Goal: Transaction & Acquisition: Book appointment/travel/reservation

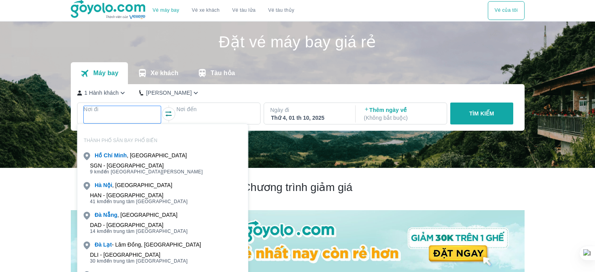
scroll to position [45, 0]
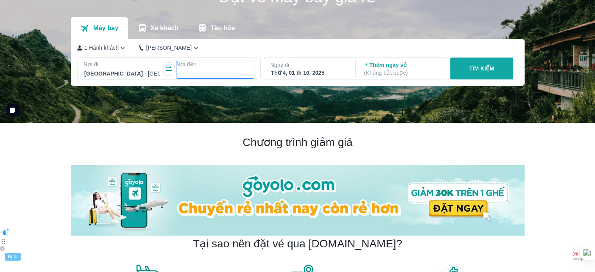
click at [200, 71] on div at bounding box center [215, 73] width 76 height 9
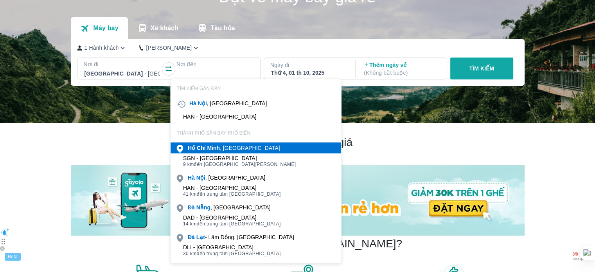
click at [214, 148] on b "Minh" at bounding box center [213, 148] width 13 height 6
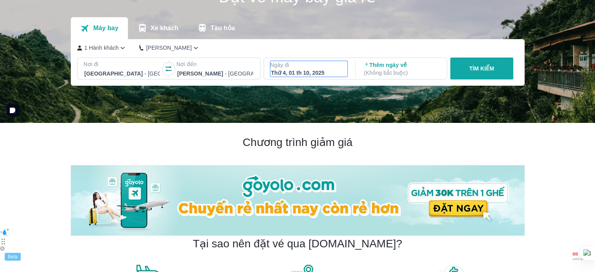
click at [293, 71] on div "Thứ 4, 01 th 10, 2025" at bounding box center [309, 73] width 76 height 8
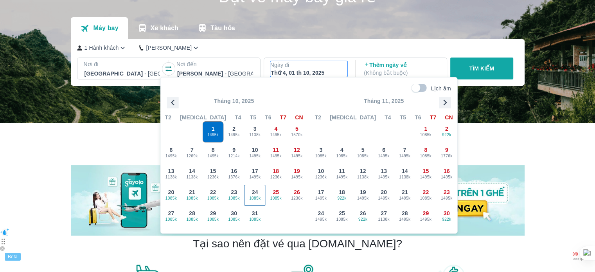
click at [258, 193] on div "24 1085k" at bounding box center [255, 195] width 20 height 20
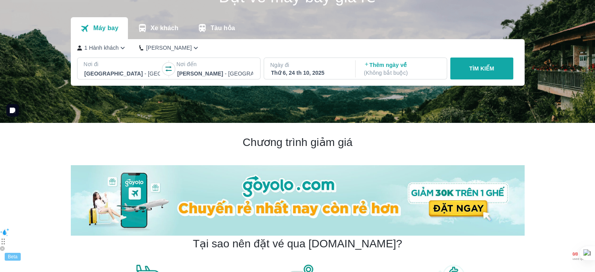
click at [485, 74] on button "TÌM KIẾM" at bounding box center [481, 69] width 63 height 22
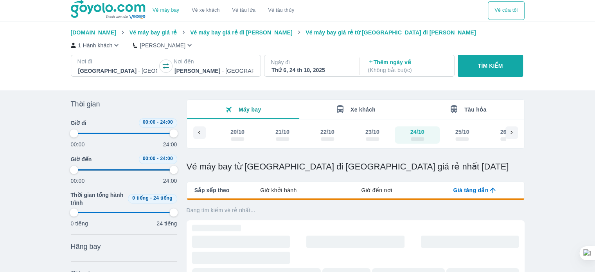
type input "97.9166666666667"
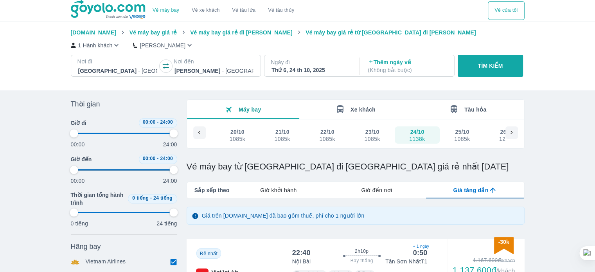
type input "97.9166666666667"
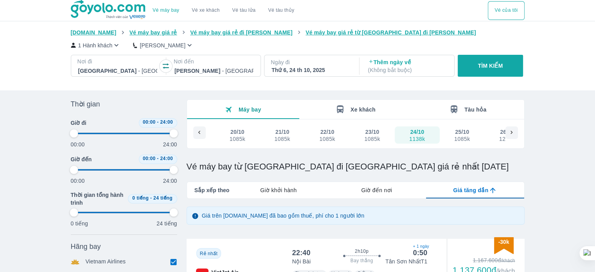
type input "97.9166666666667"
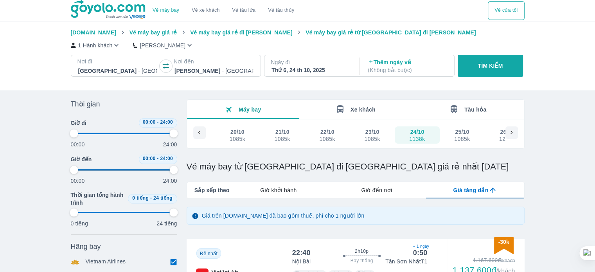
type input "97.9166666666667"
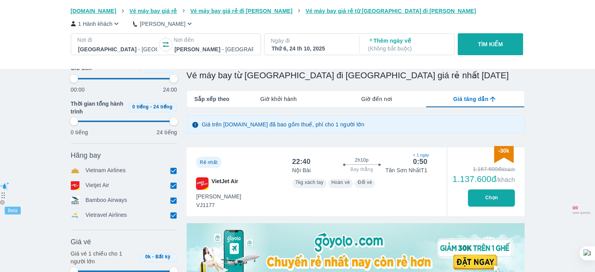
scroll to position [85, 0]
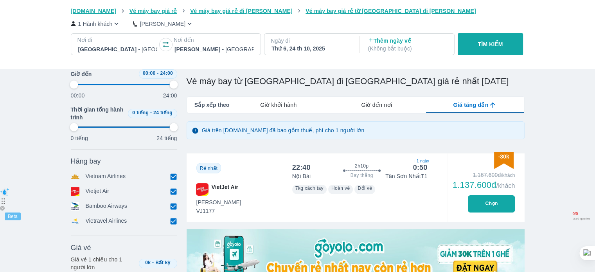
type input "97.9166666666667"
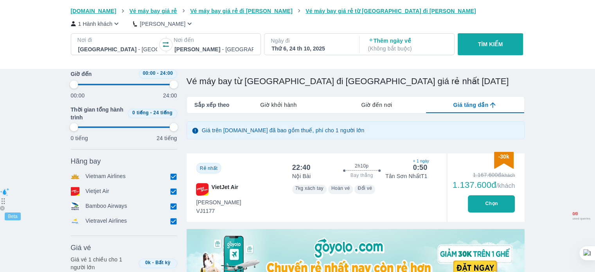
type input "97.9166666666667"
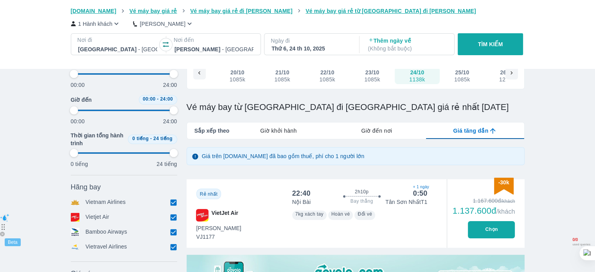
type input "97.9166666666667"
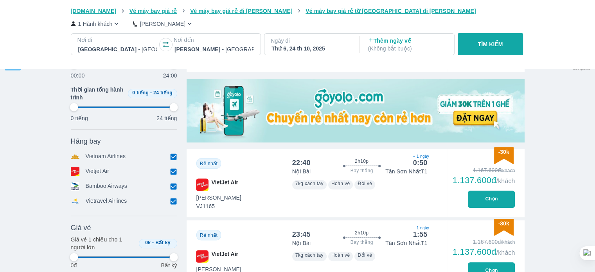
type input "97.9166666666667"
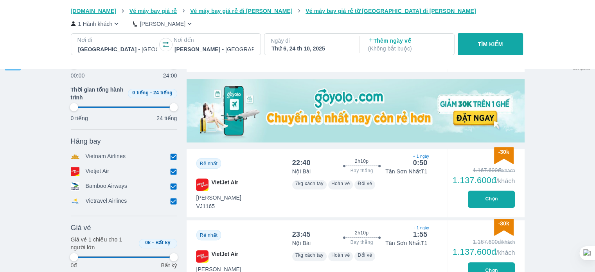
type input "97.9166666666667"
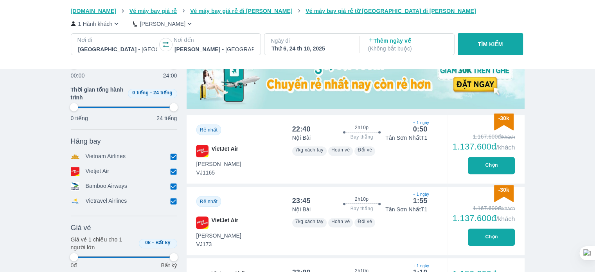
type input "97.9166666666667"
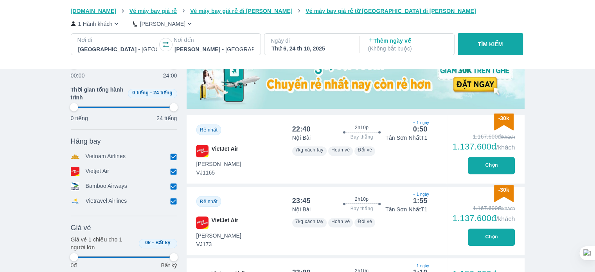
type input "97.9166666666667"
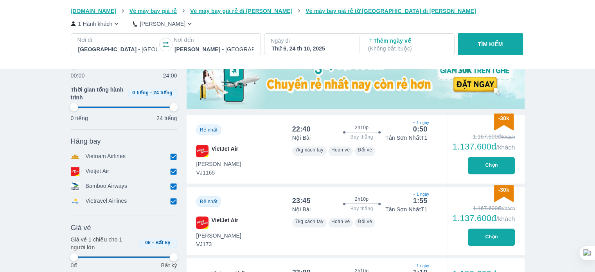
type input "97.9166666666667"
type input "95.8333333333333"
type input "97.9166666666667"
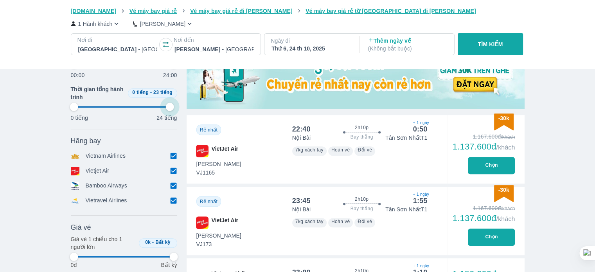
type input "97.9166666666667"
type input "95.8333333333333"
type input "97.9166666666667"
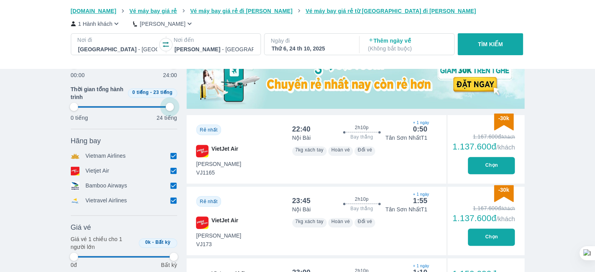
type input "95.8333333333333"
type input "97.9166666666667"
type input "95.8333333333333"
type input "97.9166666666667"
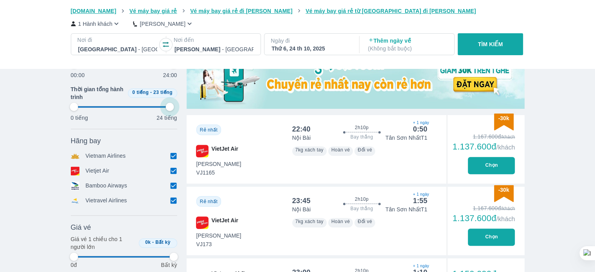
type input "97.9166666666667"
type input "95.8333333333333"
type input "97.9166666666667"
type input "93.75"
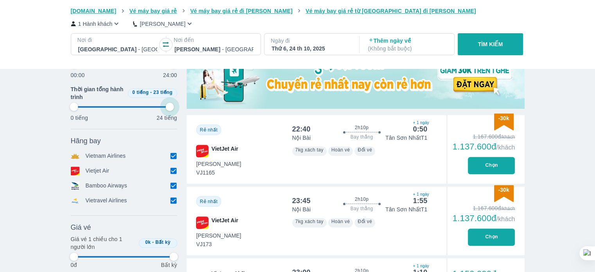
type input "97.9166666666667"
type input "93.75"
type input "97.9166666666667"
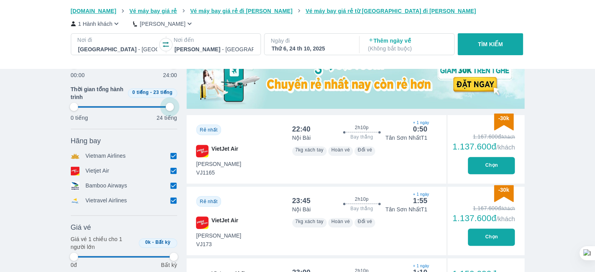
type input "93.75"
type input "97.9166666666667"
type input "93.75"
type input "97.9166666666667"
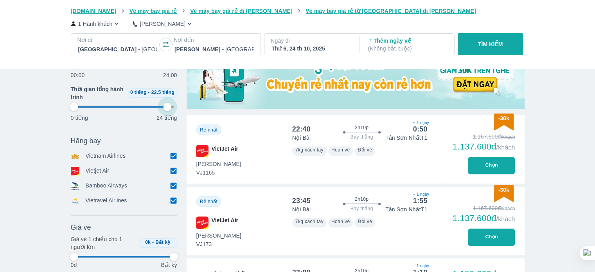
type input "97.9166666666667"
type input "91.6666666666667"
type input "97.9166666666667"
type input "91.6666666666667"
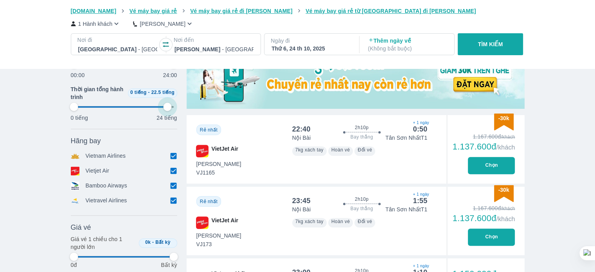
type input "97.9166666666667"
type input "91.6666666666667"
type input "97.9166666666667"
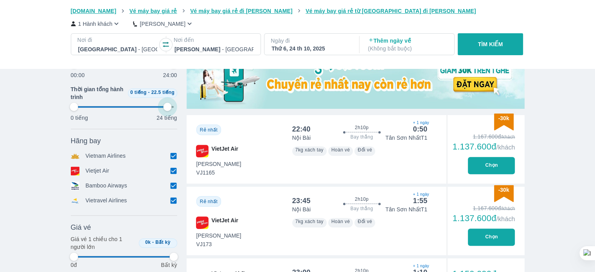
type input "91.6666666666667"
type input "97.9166666666667"
type input "89.5833333333333"
type input "97.9166666666667"
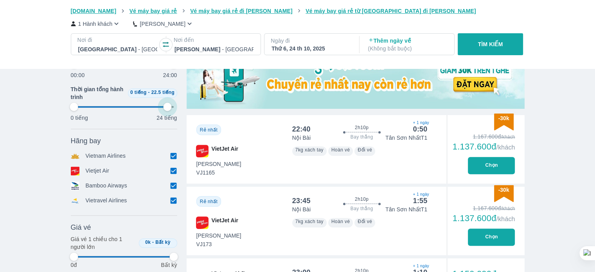
type input "97.9166666666667"
type input "89.5833333333333"
type input "97.9166666666667"
type input "89.5833333333333"
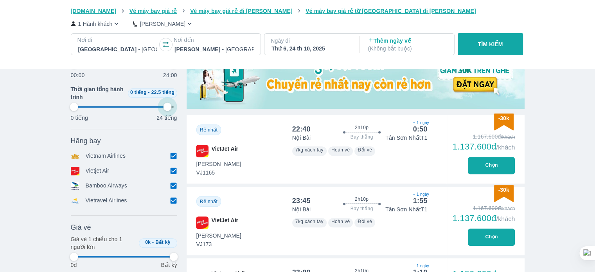
type input "97.9166666666667"
type input "87.5"
type input "97.9166666666667"
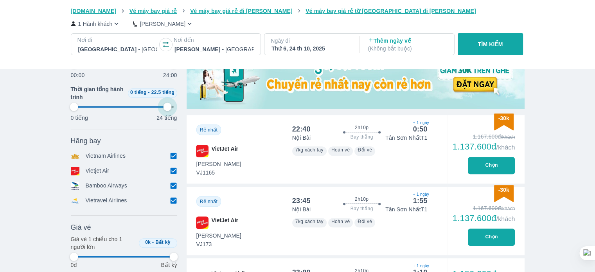
type input "97.9166666666667"
type input "85.4166666666667"
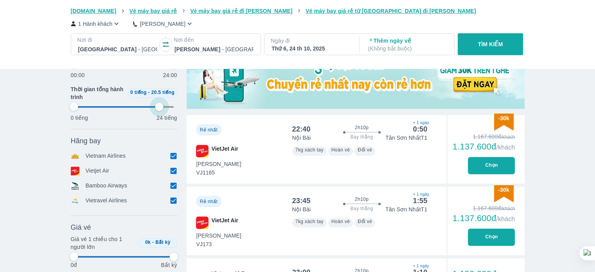
type input "97.9166666666667"
type input "85.4166666666667"
type input "97.9166666666667"
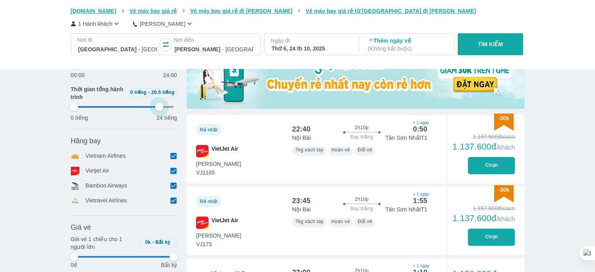
type input "85.4166666666667"
type input "97.9166666666667"
type input "83.3333333333333"
type input "97.9166666666667"
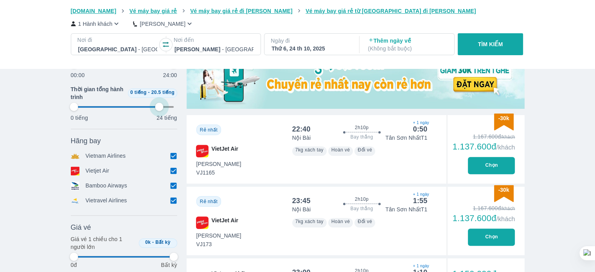
type input "97.9166666666667"
type input "83.3333333333333"
type input "97.9166666666667"
type input "83.3333333333333"
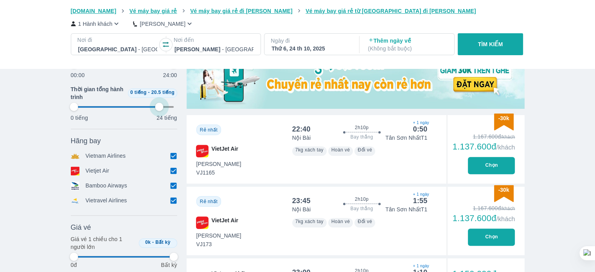
type input "97.9166666666667"
type input "83.3333333333333"
type input "97.9166666666667"
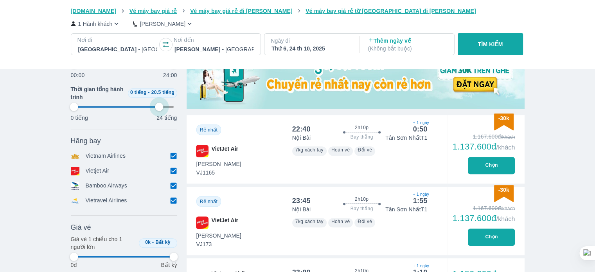
type input "81.25"
type input "97.9166666666667"
type input "81.25"
type input "97.9166666666667"
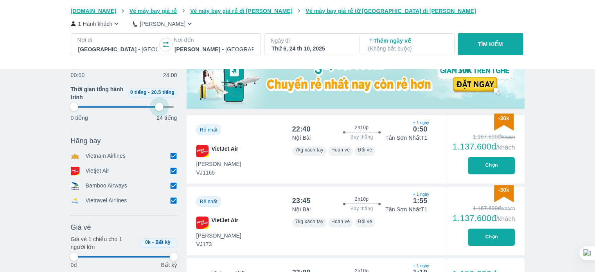
type input "97.9166666666667"
type input "79.1666666666667"
type input "97.9166666666667"
type input "79.1666666666667"
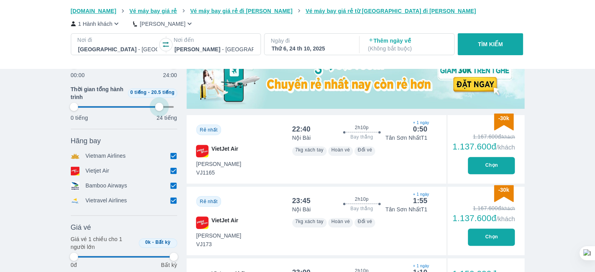
type input "97.9166666666667"
type input "79.1666666666667"
type input "97.9166666666667"
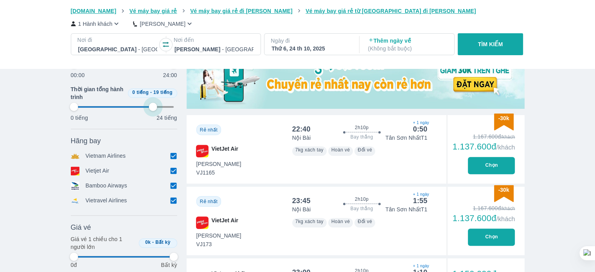
type input "79.1666666666667"
type input "97.9166666666667"
type input "83.3333333333333"
type input "97.9166666666667"
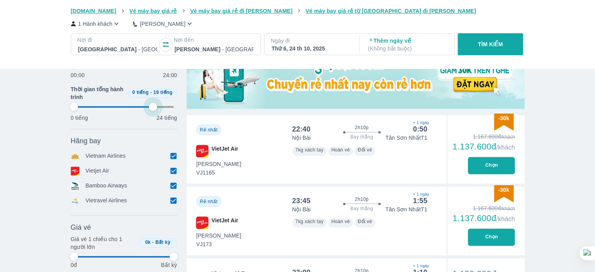
type input "97.9166666666667"
type input "83.3333333333333"
type input "97.9166666666667"
type input "87.5"
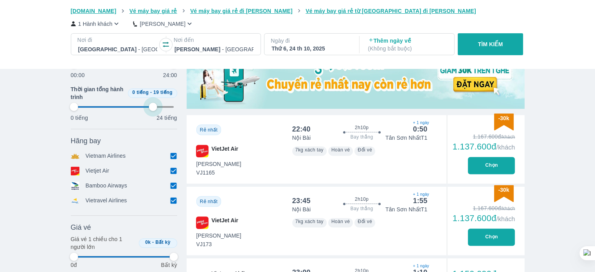
type input "97.9166666666667"
type input "89.5833333333333"
type input "97.9166666666667"
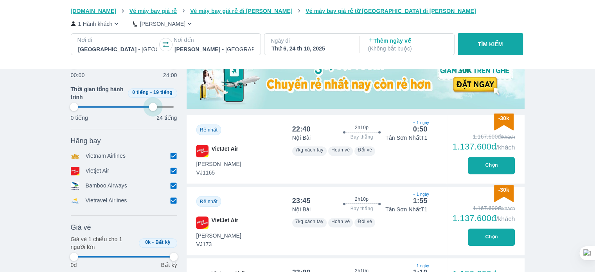
type input "91.6666666666667"
type input "97.9166666666667"
type input "93.75"
type input "97.9166666666667"
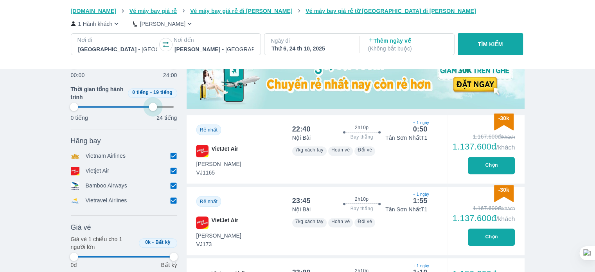
type input "97.9166666666667"
type input "93.75"
type input "97.9166666666667"
type input "95.8333333333333"
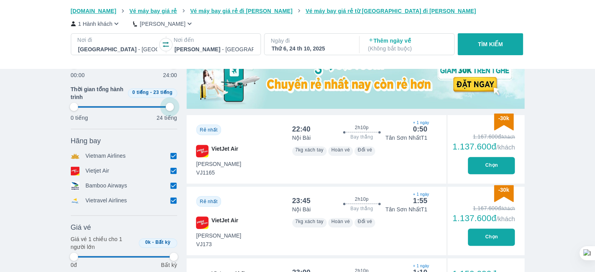
type input "97.9166666666667"
type input "95.8333333333333"
type input "97.9166666666667"
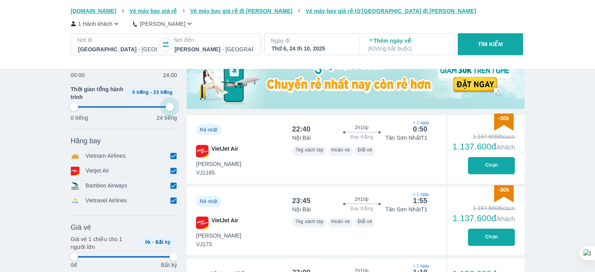
type input "95.8333333333333"
type input "97.9166666666667"
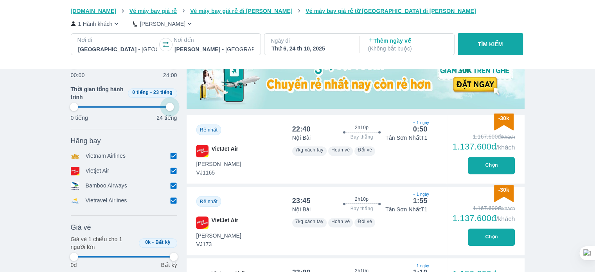
type input "97.9166666666667"
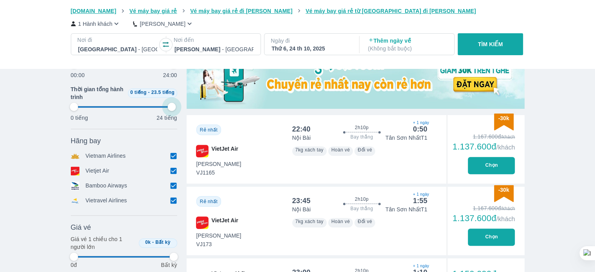
type input "97.9166666666667"
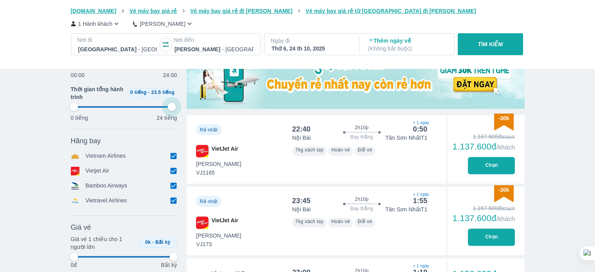
type input "97.9166666666667"
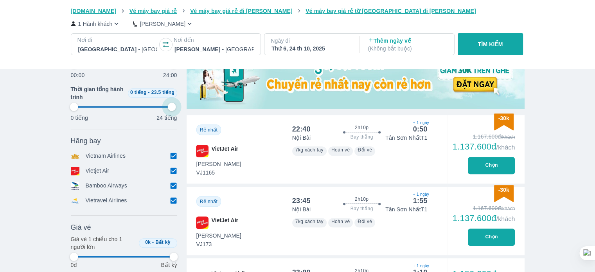
type input "97.9166666666667"
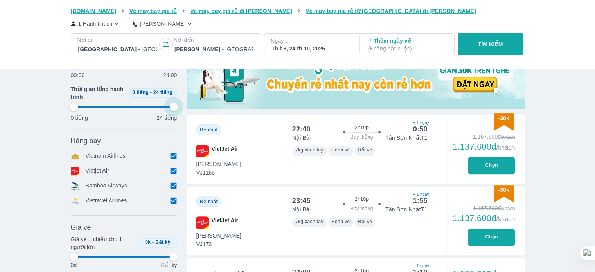
type input "97.9166666666667"
drag, startPoint x: 171, startPoint y: 110, endPoint x: 174, endPoint y: 110, distance: 4.0
click at [174, 110] on span at bounding box center [124, 107] width 100 height 12
type input "97.9166666666667"
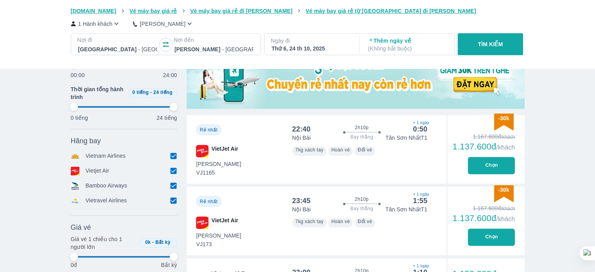
type input "97.9166666666667"
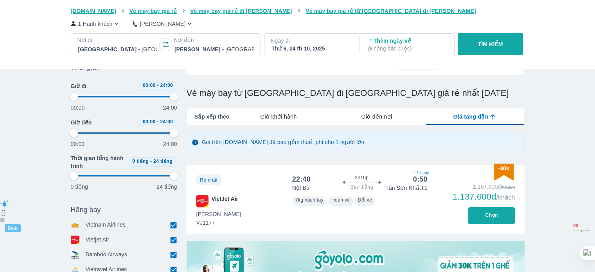
scroll to position [73, 0]
drag, startPoint x: 171, startPoint y: 95, endPoint x: 121, endPoint y: 97, distance: 49.7
click at [121, 97] on span at bounding box center [124, 97] width 100 height 12
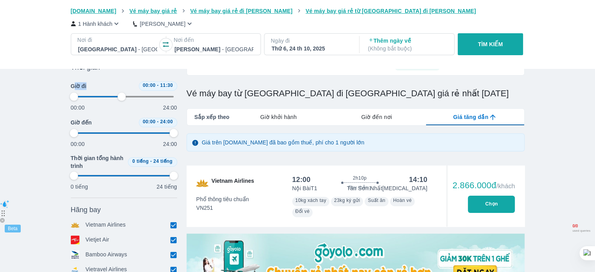
drag, startPoint x: 74, startPoint y: 87, endPoint x: 86, endPoint y: 87, distance: 12.5
click at [86, 87] on div "Giờ đi 00:00 - 11:30" at bounding box center [124, 85] width 106 height 9
click at [111, 83] on div "Giờ đi 00:00 - 11:30" at bounding box center [124, 85] width 106 height 9
drag, startPoint x: 72, startPoint y: 97, endPoint x: 81, endPoint y: 98, distance: 9.0
click at [81, 98] on div "00:00 24:00" at bounding box center [124, 101] width 106 height 21
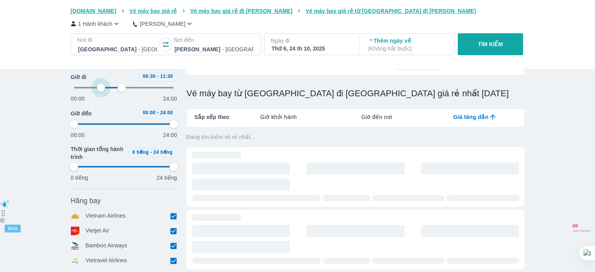
drag, startPoint x: 74, startPoint y: 98, endPoint x: 102, endPoint y: 97, distance: 27.8
click at [102, 97] on div "00:00 24:00" at bounding box center [124, 92] width 106 height 21
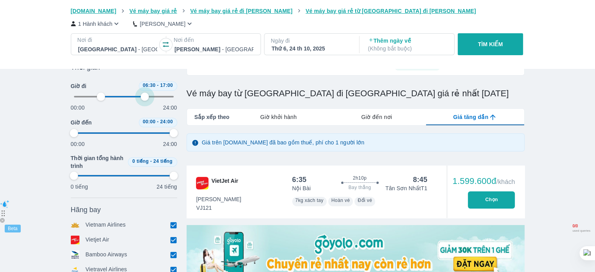
drag, startPoint x: 123, startPoint y: 94, endPoint x: 148, endPoint y: 95, distance: 25.0
click at [148, 95] on span at bounding box center [124, 97] width 100 height 12
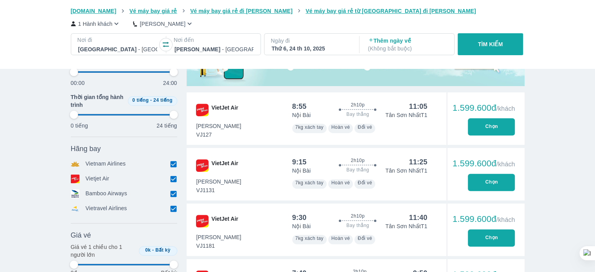
scroll to position [246, 0]
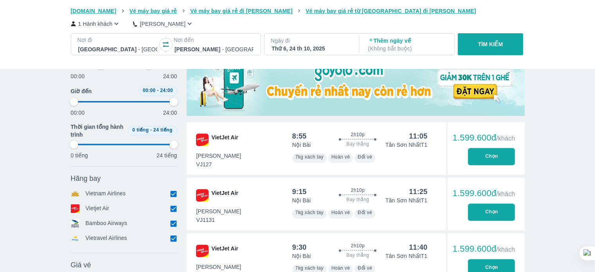
click at [176, 208] on input "checkbox" at bounding box center [173, 208] width 7 height 7
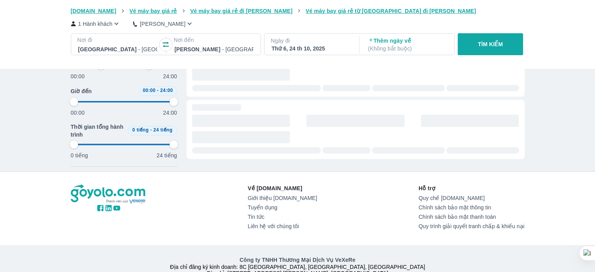
click at [30, 161] on div "Vé máy bay Vé xe khách Vé tàu lửa Vé tàu thủy Vé của tôi [DOMAIN_NAME] Vé máy b…" at bounding box center [297, 30] width 595 height 552
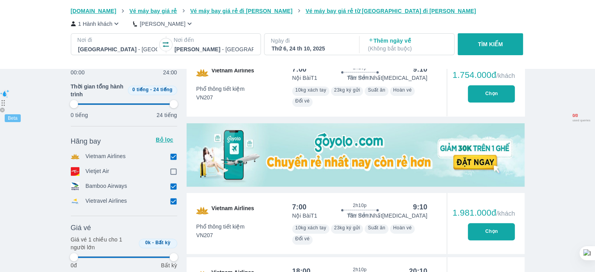
scroll to position [196, 0]
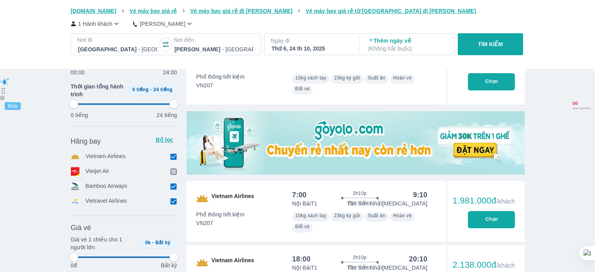
click at [174, 171] on input "checkbox" at bounding box center [173, 171] width 7 height 7
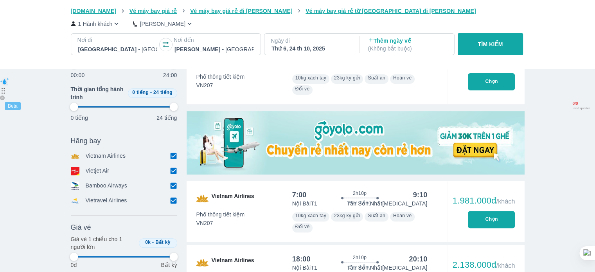
click at [172, 156] on input "checkbox" at bounding box center [173, 156] width 7 height 7
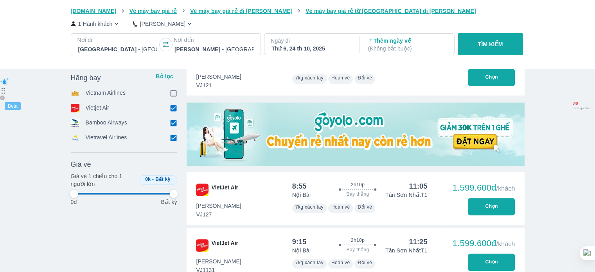
click at [173, 111] on input "checkbox" at bounding box center [173, 108] width 7 height 7
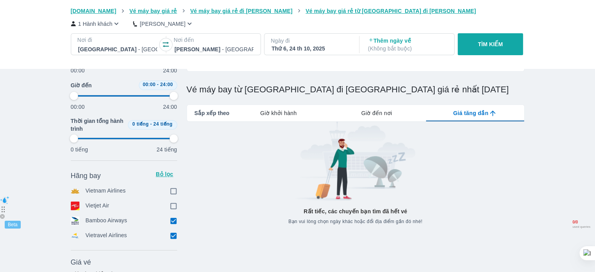
scroll to position [78, 0]
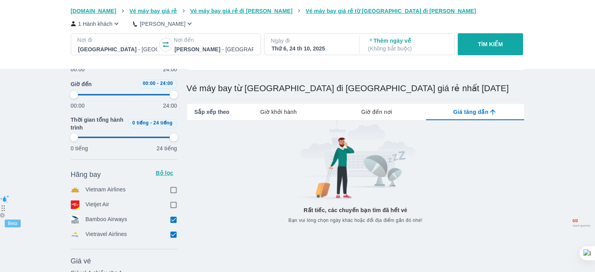
click at [174, 207] on input "checkbox" at bounding box center [173, 204] width 7 height 7
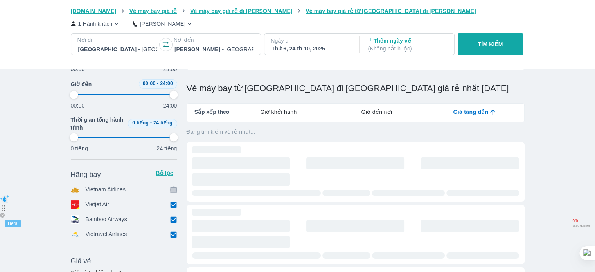
click at [170, 190] on input "checkbox" at bounding box center [173, 189] width 7 height 7
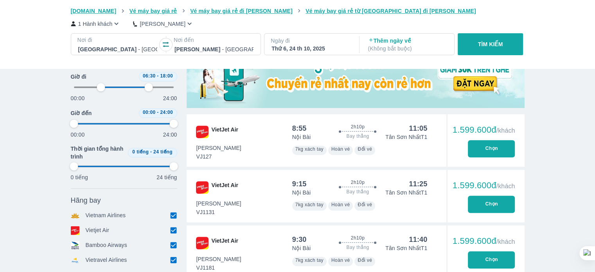
scroll to position [235, 0]
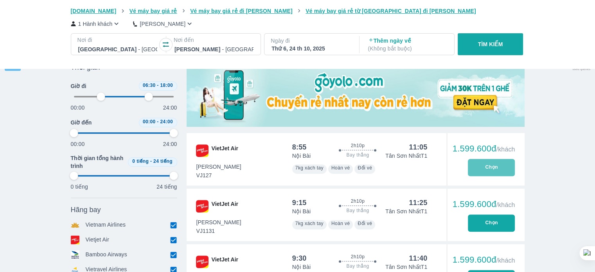
click at [482, 166] on button "Chọn" at bounding box center [491, 167] width 47 height 17
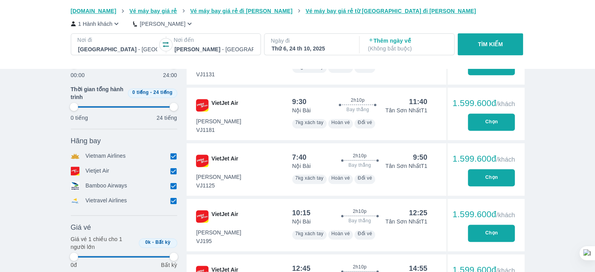
scroll to position [469, 0]
